Goal: Information Seeking & Learning: Find specific page/section

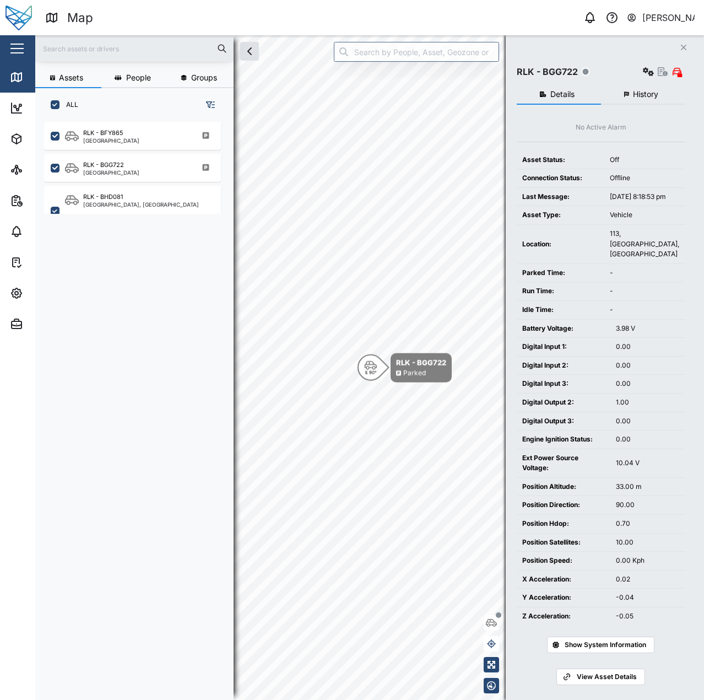
scroll to position [7, 0]
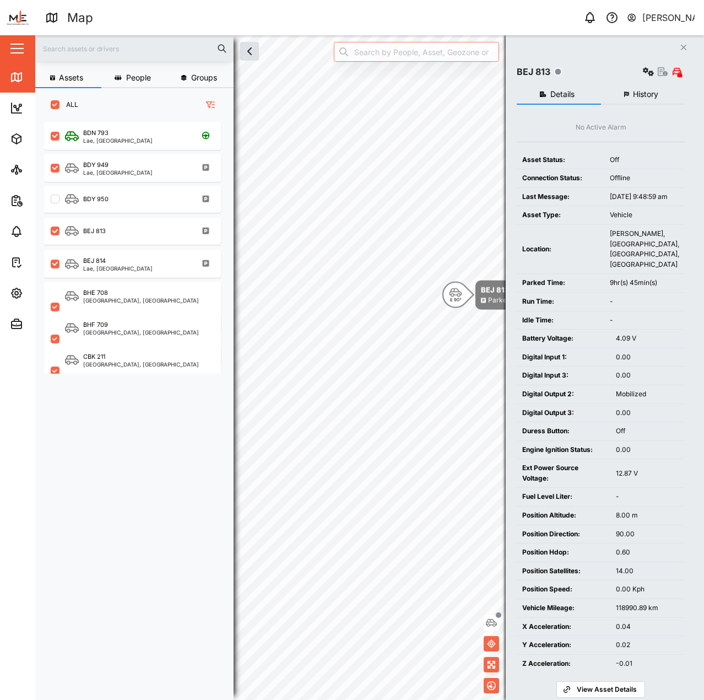
scroll to position [565, 172]
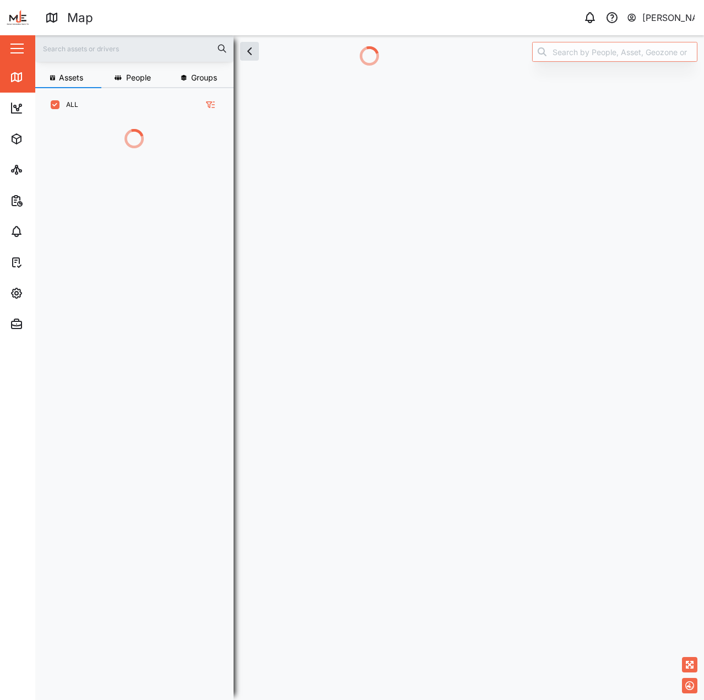
scroll to position [9, 9]
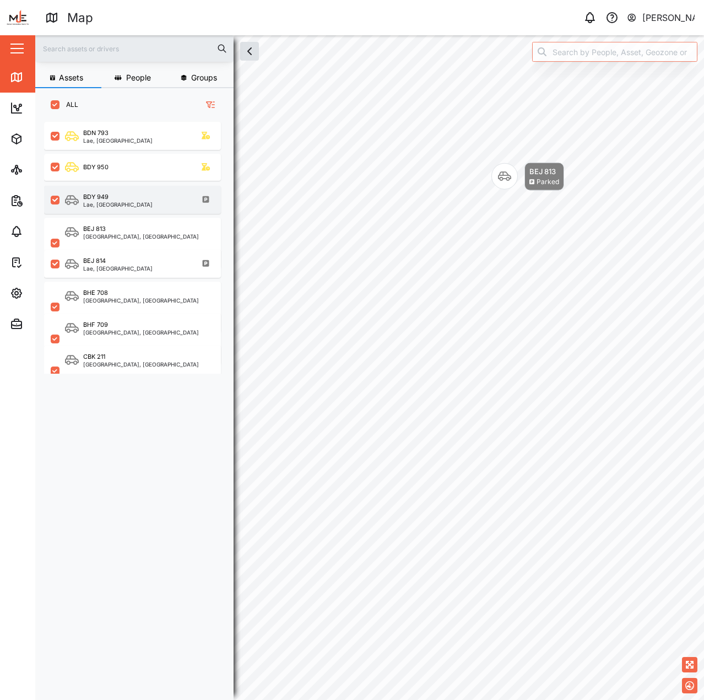
click at [156, 189] on div "BDY 949 Lae, Momase Region" at bounding box center [132, 200] width 177 height 28
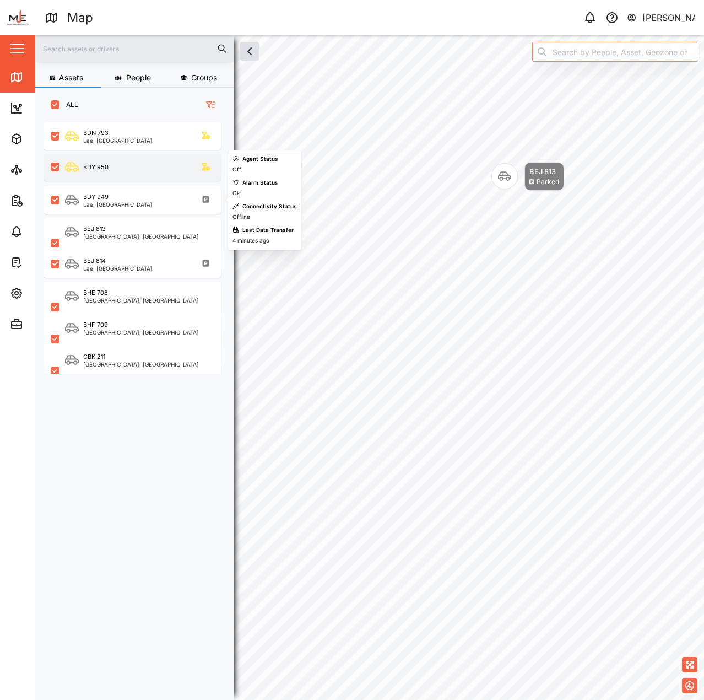
click at [159, 172] on div "BDY 950" at bounding box center [139, 167] width 149 height 14
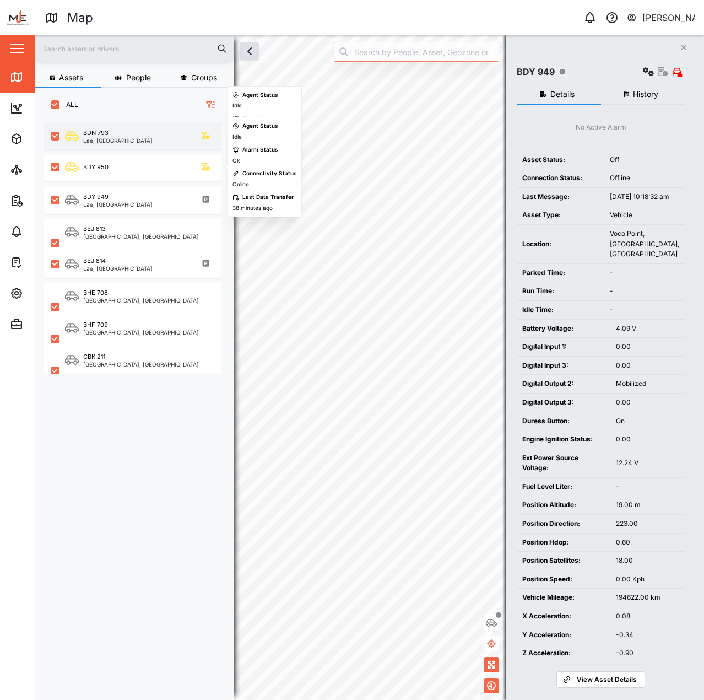
click at [156, 139] on div "BDN 793 Lae, Momase Region" at bounding box center [139, 135] width 149 height 15
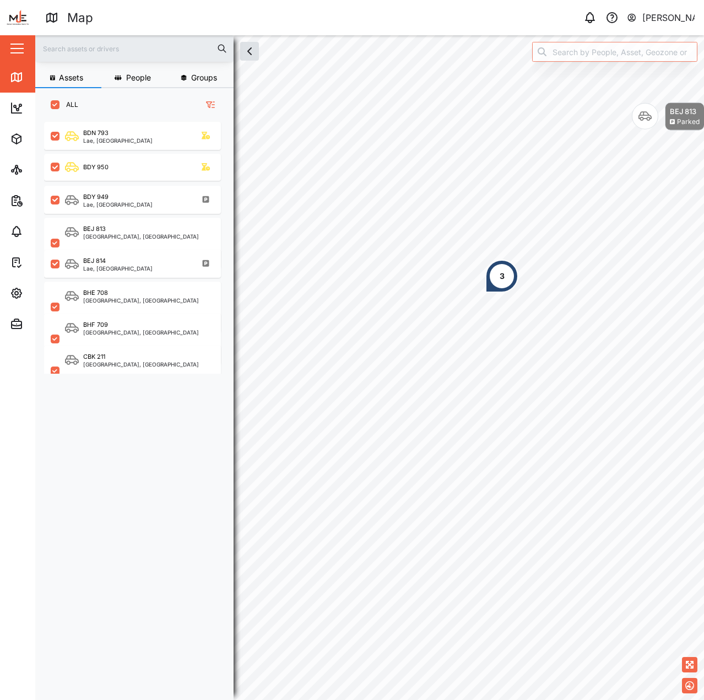
click at [519, 263] on div "3" at bounding box center [501, 276] width 33 height 33
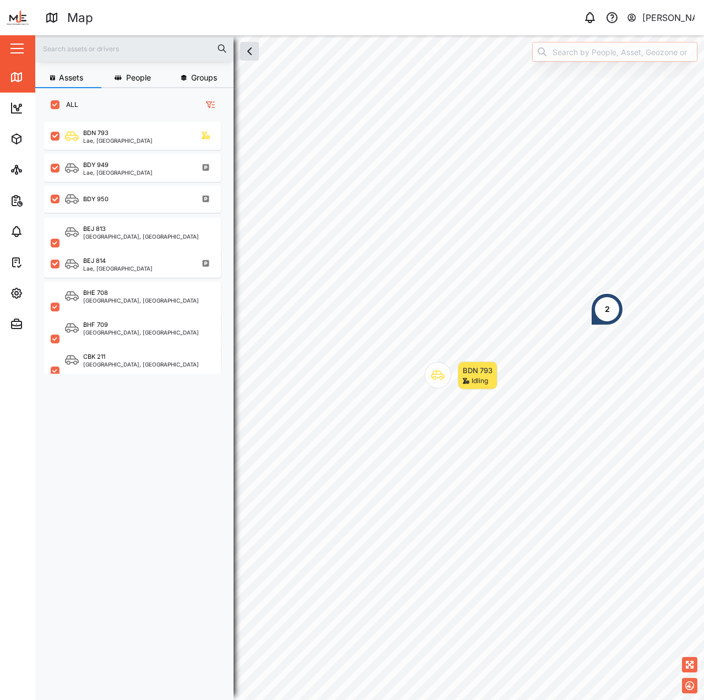
click at [629, 50] on input "search" at bounding box center [614, 52] width 165 height 20
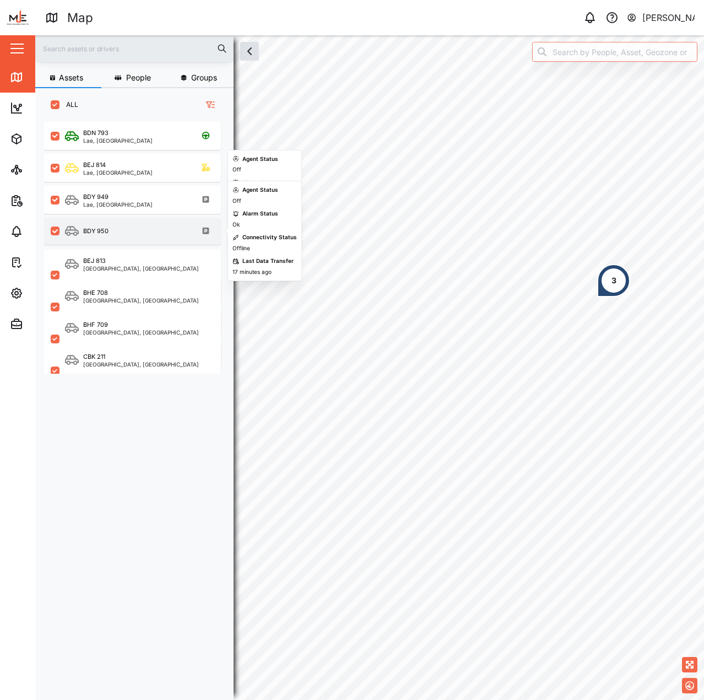
click at [134, 231] on div "BDY 950" at bounding box center [139, 231] width 149 height 14
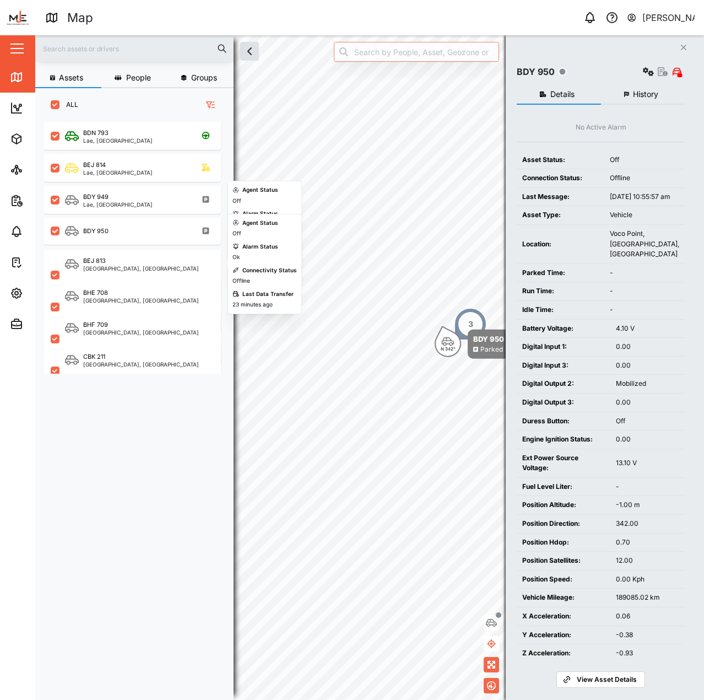
click at [129, 281] on div "BHE 708 Port Moresby, Southern Region" at bounding box center [132, 294] width 177 height 32
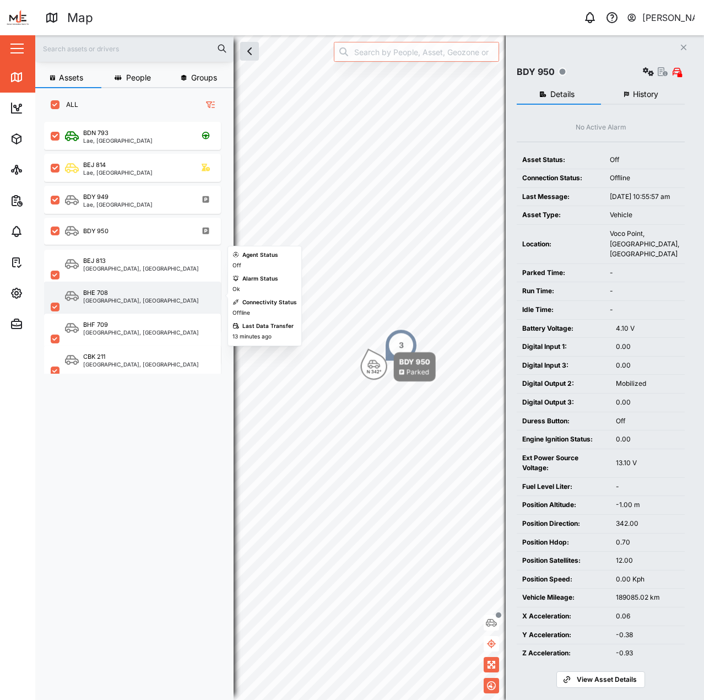
click at [127, 283] on div "BHE 708 Port Moresby, Southern Region" at bounding box center [132, 307] width 177 height 51
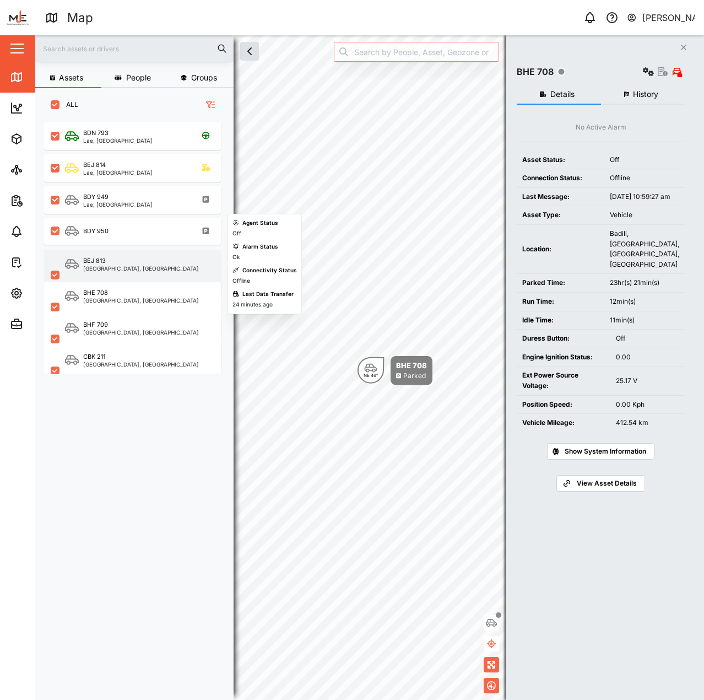
click at [137, 261] on div "BEJ 813" at bounding box center [141, 260] width 116 height 9
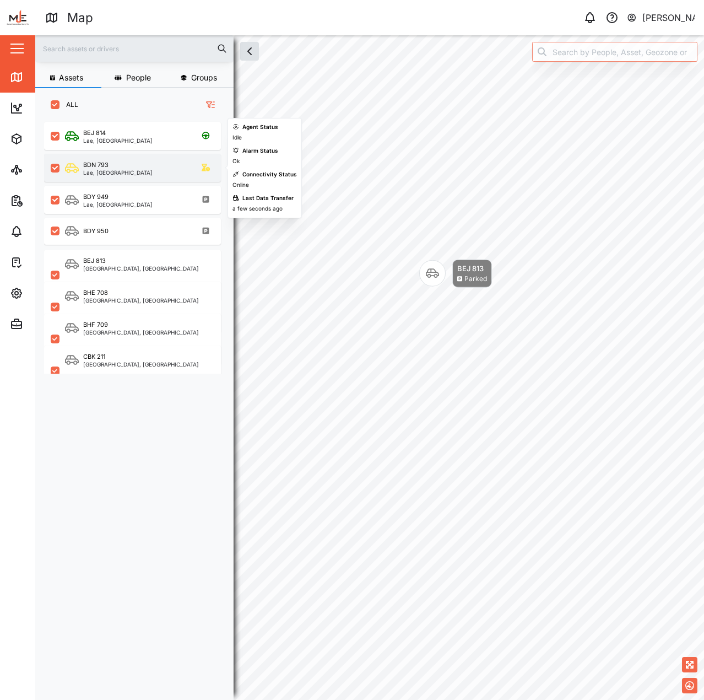
click at [144, 168] on div "BDN 793 Lae, Momase Region" at bounding box center [139, 167] width 149 height 15
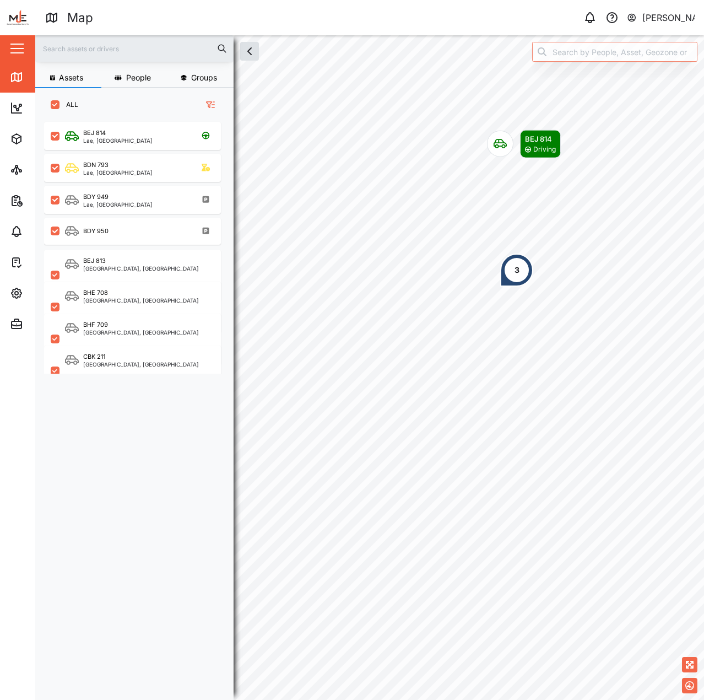
drag, startPoint x: 528, startPoint y: 192, endPoint x: 495, endPoint y: 286, distance: 99.3
click at [500, 286] on div "3" at bounding box center [516, 269] width 33 height 33
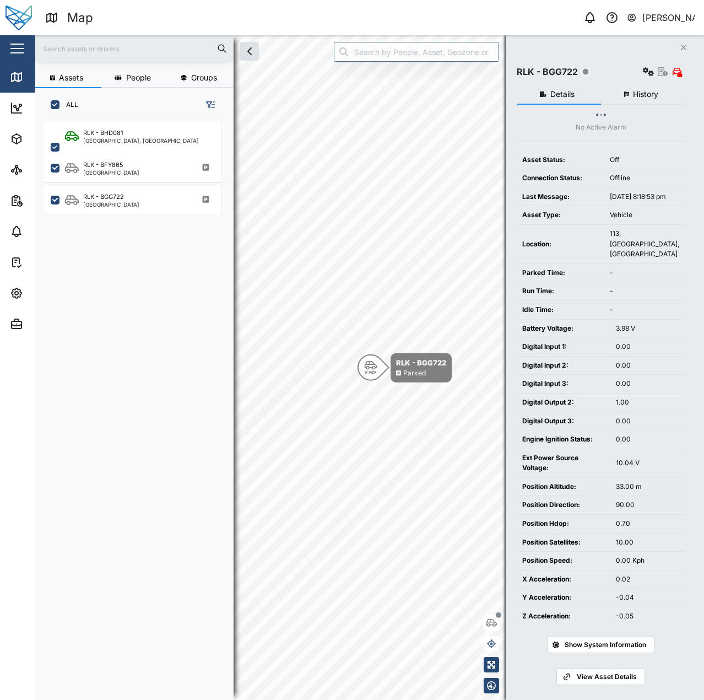
scroll to position [9, 9]
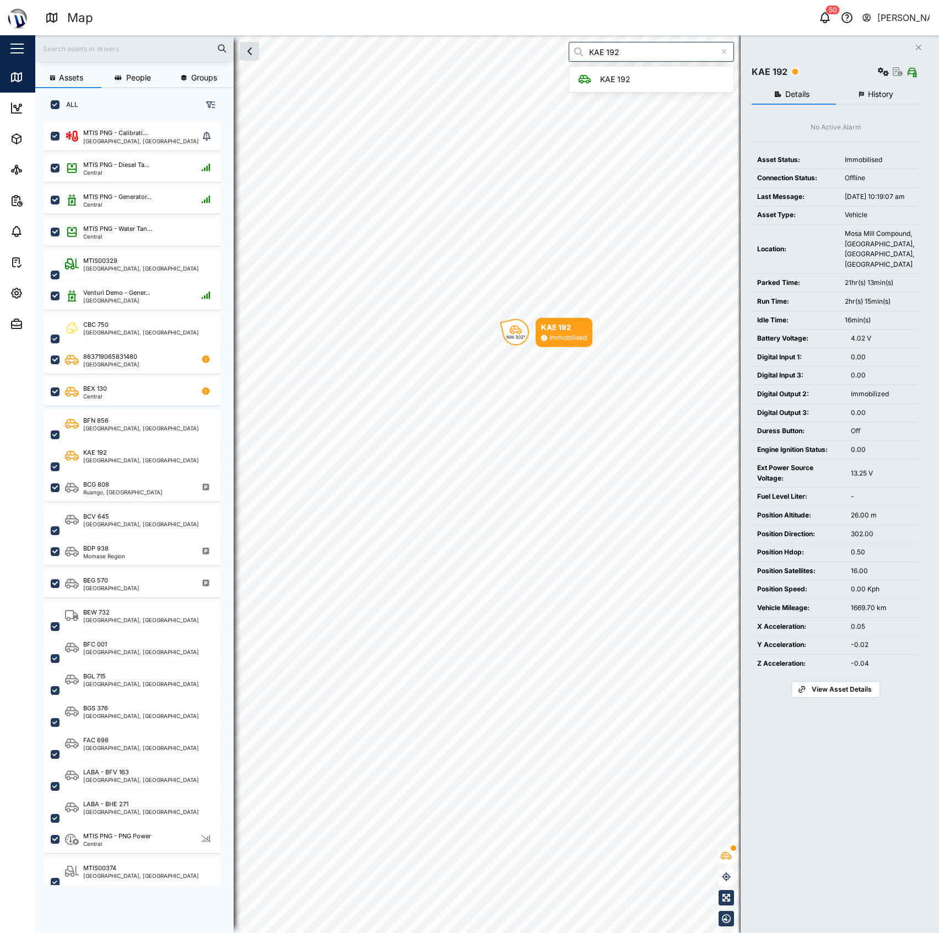
scroll to position [795, 170]
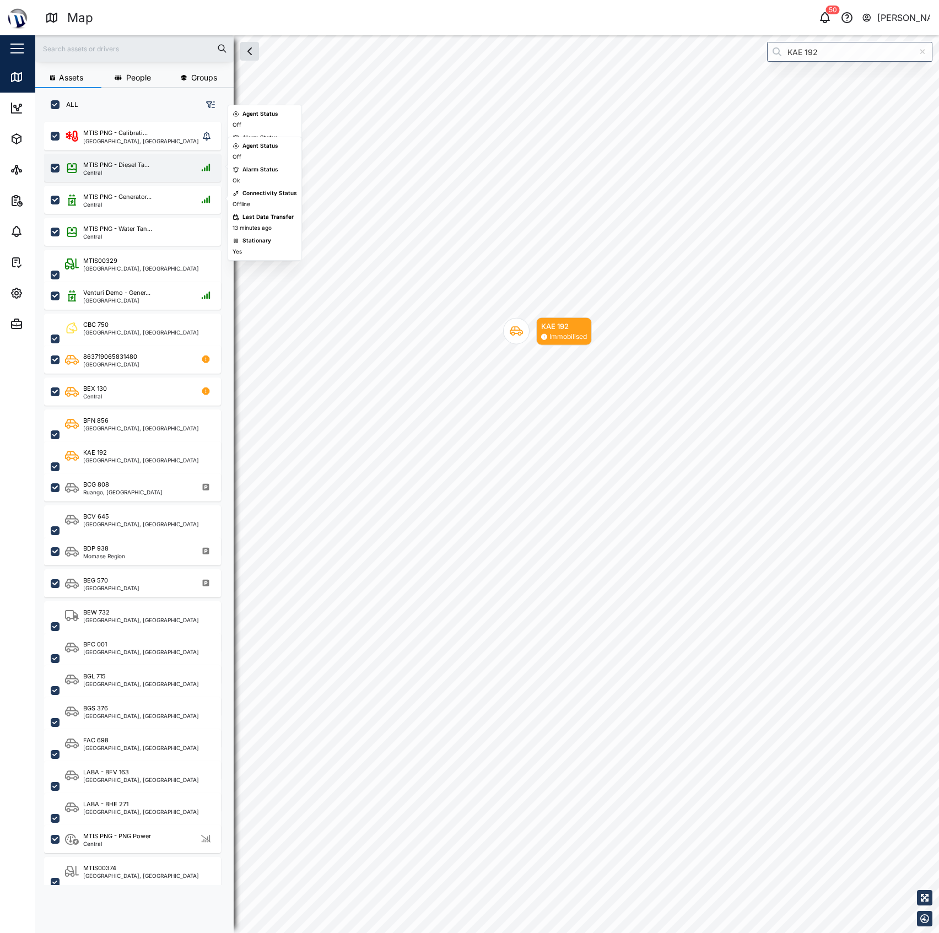
click at [137, 168] on div "MTIS PNG - Diesel Ta..." at bounding box center [116, 164] width 66 height 9
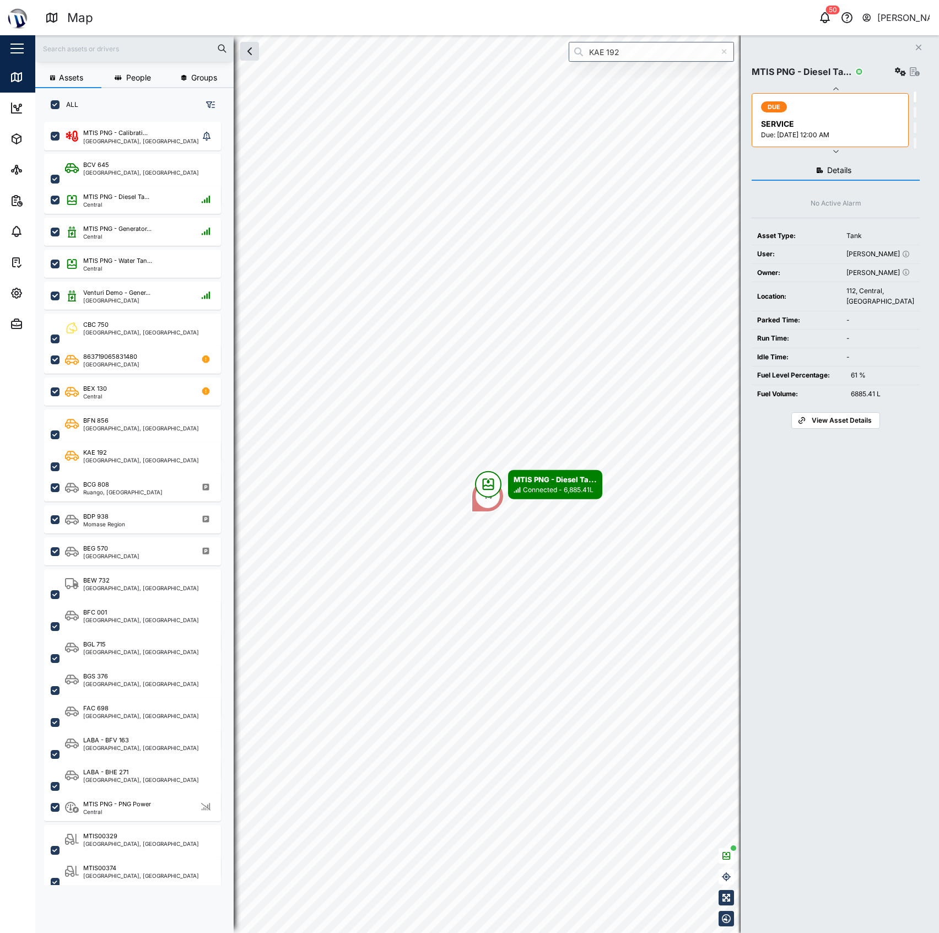
click at [884, 212] on div "No Active Alarm Asset Type: Tank User: Samantha kerepa Owner: Declan delahunty …" at bounding box center [836, 313] width 168 height 230
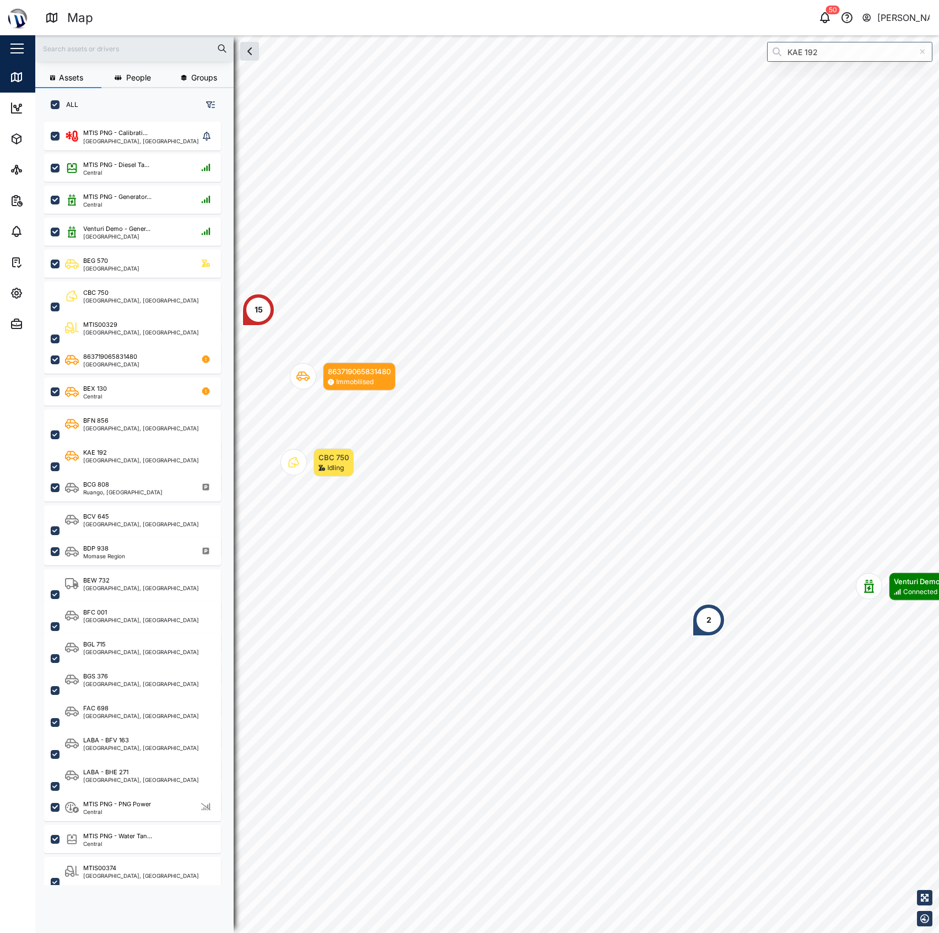
click at [705, 616] on div "2" at bounding box center [708, 619] width 33 height 33
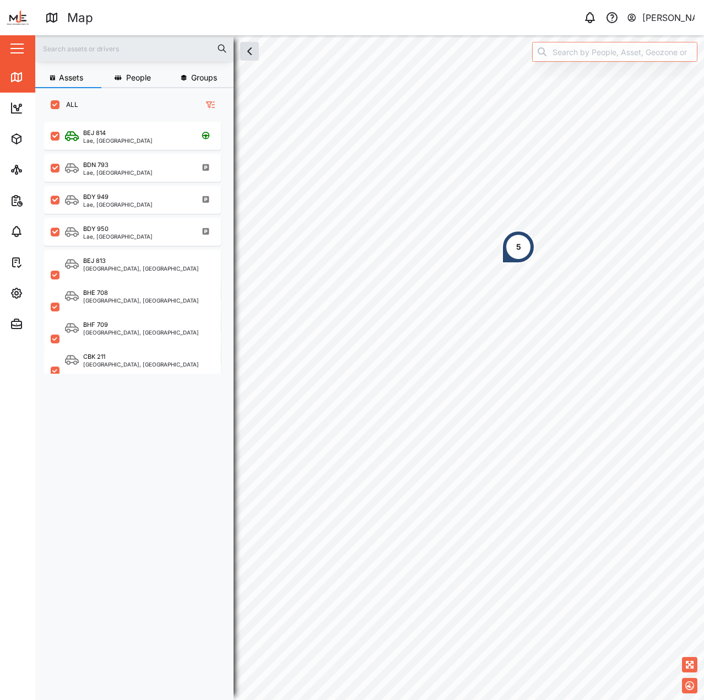
scroll to position [565, 172]
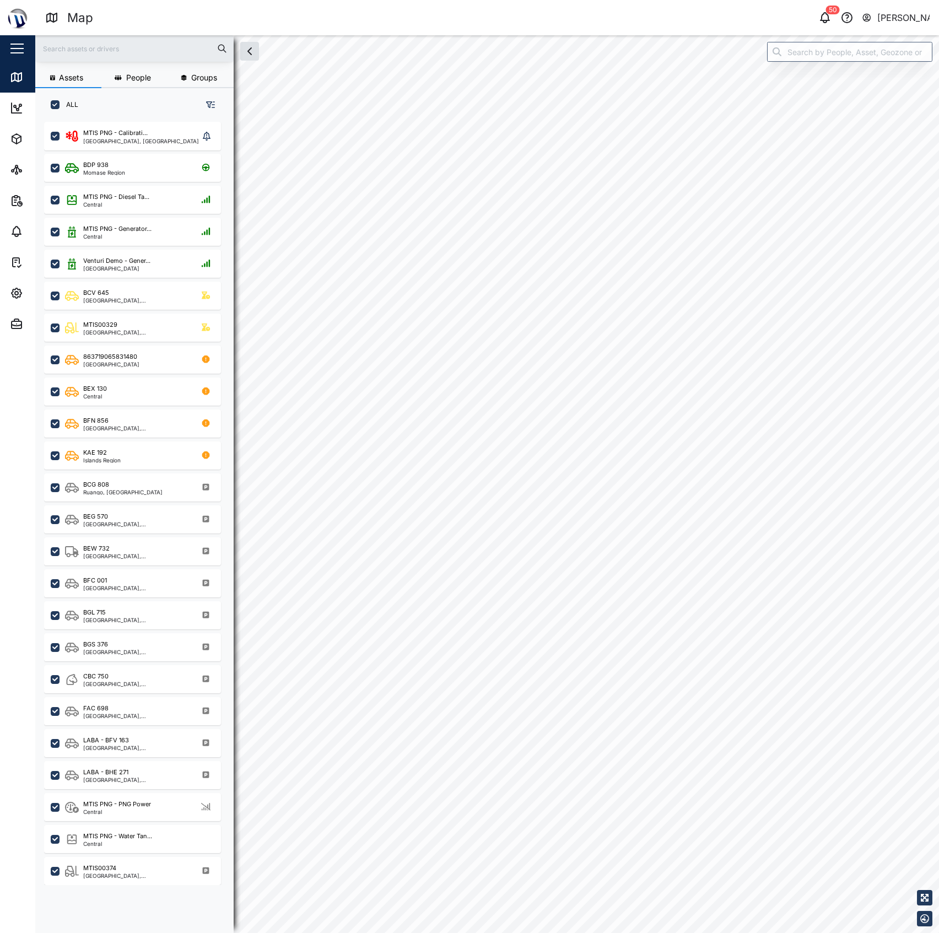
checkbox input "true"
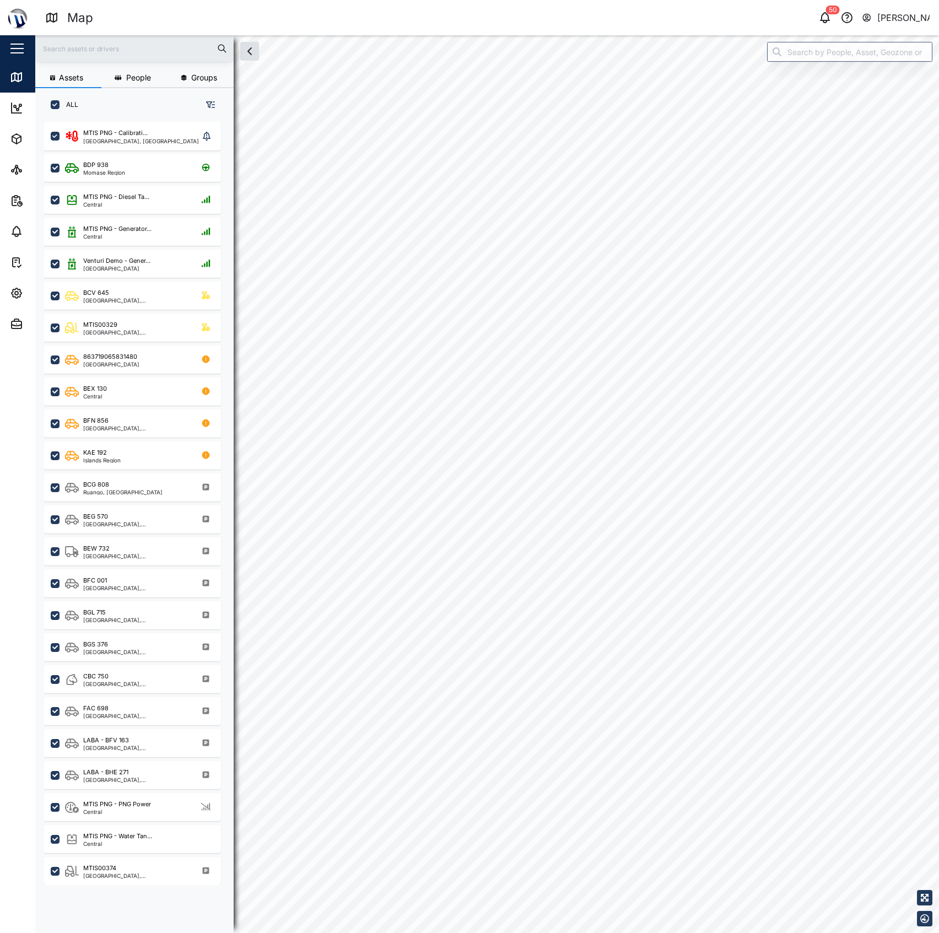
checkbox input "true"
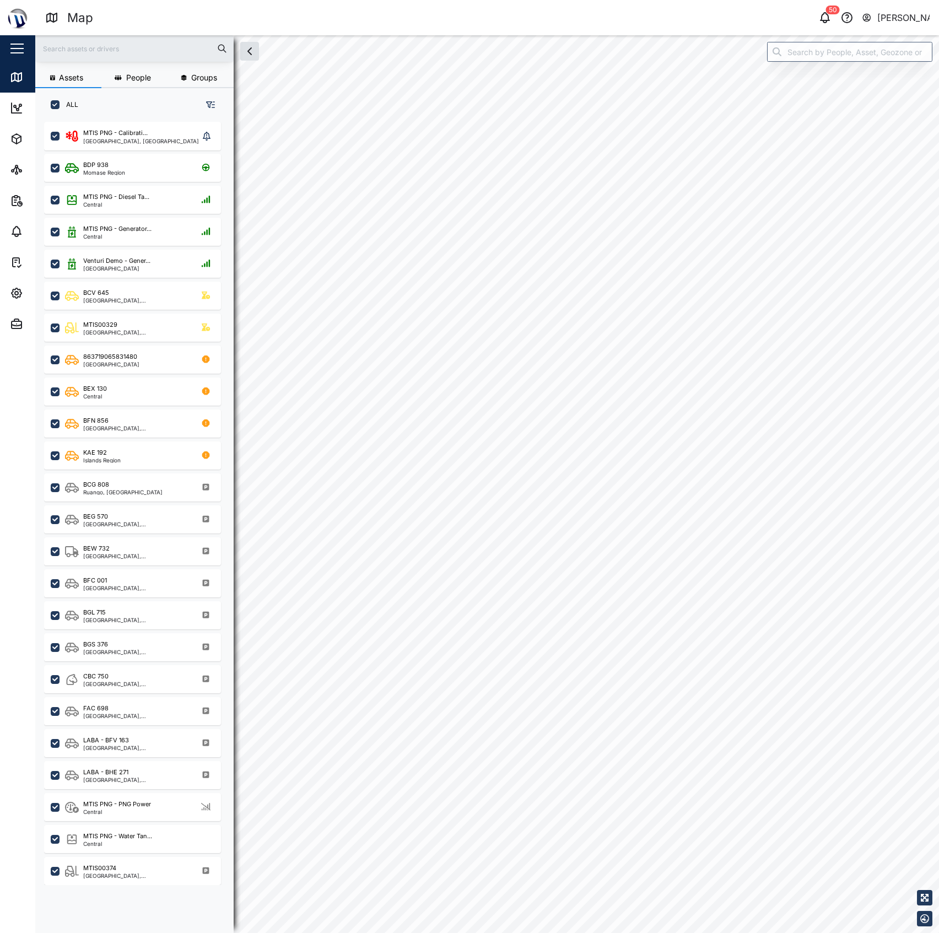
checkbox input "true"
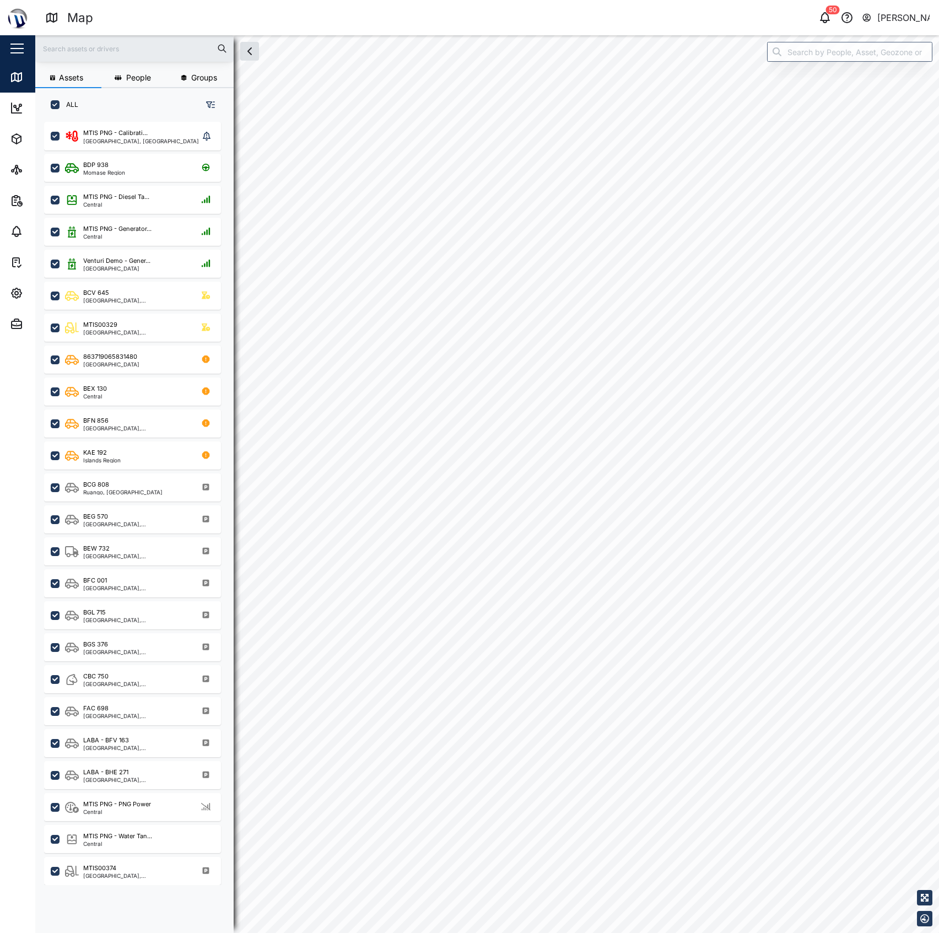
checkbox input "true"
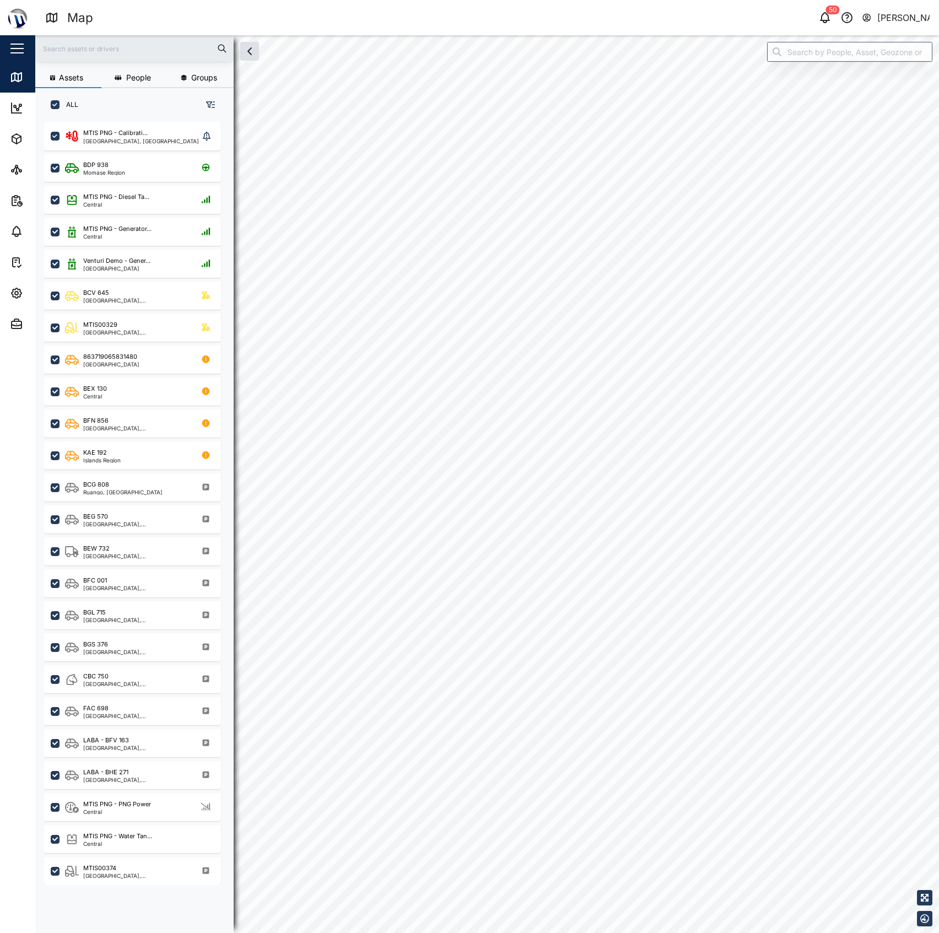
checkbox input "true"
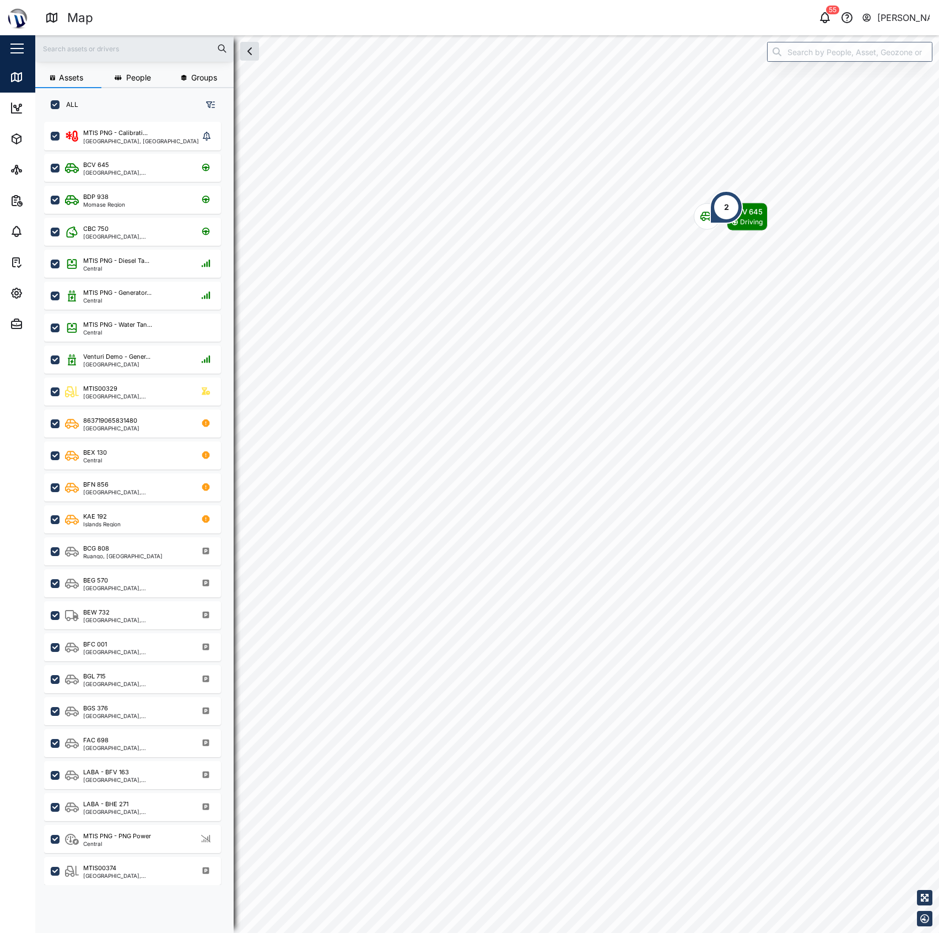
drag, startPoint x: 711, startPoint y: 214, endPoint x: 638, endPoint y: 311, distance: 121.6
click at [710, 224] on div "2" at bounding box center [726, 207] width 33 height 33
click at [623, 35] on div "BCV 645 Driving 2" at bounding box center [487, 35] width 904 height 0
